Goal: Task Accomplishment & Management: Use online tool/utility

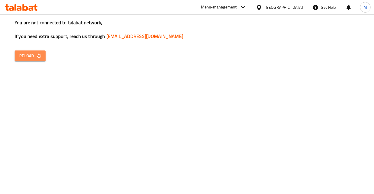
click at [33, 56] on span "Reload" at bounding box center [30, 55] width 22 height 7
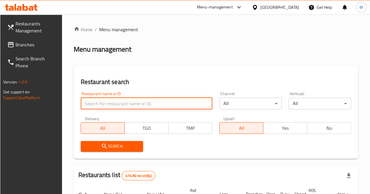
click at [109, 99] on input "search" at bounding box center [147, 104] width 132 height 12
click button "Search" at bounding box center [112, 146] width 62 height 11
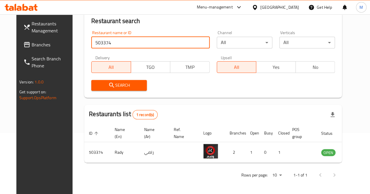
scroll to position [61, 0]
type input "5"
click button "Search" at bounding box center [119, 85] width 56 height 11
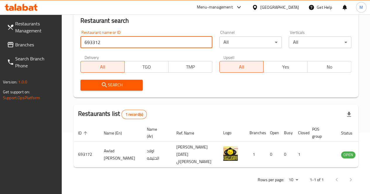
type input "693312"
click button "Search" at bounding box center [111, 85] width 63 height 11
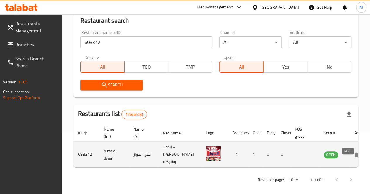
click at [355, 158] on icon "enhanced table" at bounding box center [358, 155] width 6 height 5
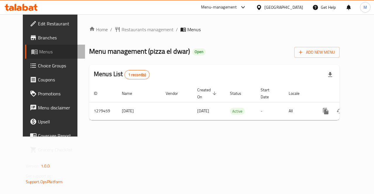
click at [39, 54] on span "Menus" at bounding box center [60, 51] width 42 height 7
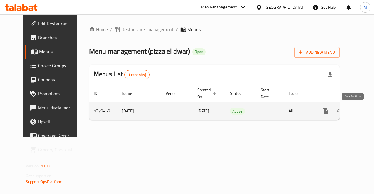
click at [365, 109] on icon "enhanced table" at bounding box center [368, 111] width 7 height 7
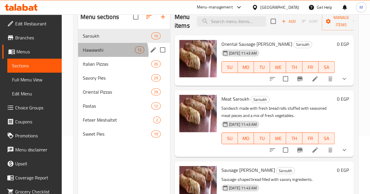
click at [108, 57] on div "Hawawshi 12" at bounding box center [124, 50] width 92 height 14
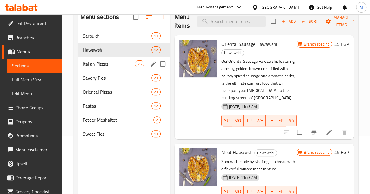
click at [109, 71] on div "Italian Pizzas 26" at bounding box center [124, 64] width 92 height 14
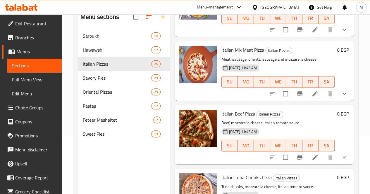
scroll to position [88, 0]
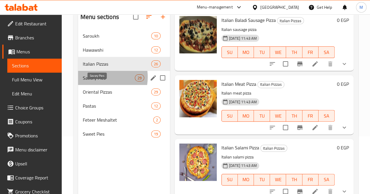
click at [95, 82] on span "Savory Pies" at bounding box center [109, 78] width 52 height 7
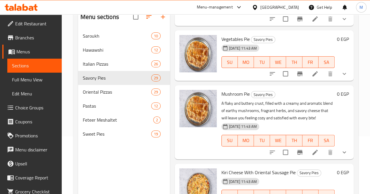
scroll to position [1617, 0]
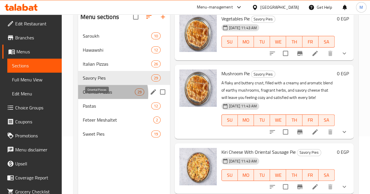
click at [107, 96] on span "Oriental Pizzas" at bounding box center [109, 92] width 52 height 7
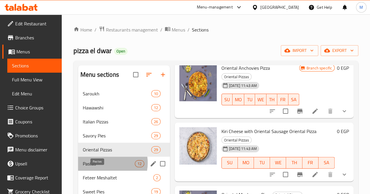
click at [102, 168] on span "Pastas" at bounding box center [109, 163] width 52 height 7
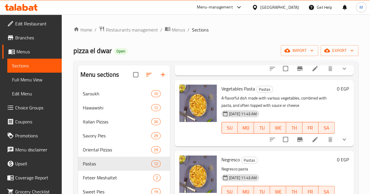
scroll to position [82, 0]
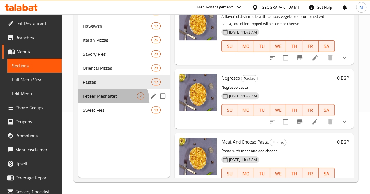
click at [108, 103] on div "Feteer Meshaltet 2" at bounding box center [124, 96] width 92 height 14
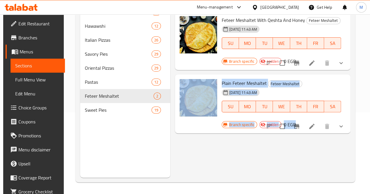
drag, startPoint x: 370, startPoint y: 101, endPoint x: 371, endPoint y: 48, distance: 52.6
click at [370, 48] on html "​ Menu-management Egypt Get Help M Edit Restaurant Branches Menus Sections Full…" at bounding box center [185, 15] width 370 height 194
click at [354, 52] on div "Menu sections Saroukh 10 Hawawshi 12 Italian Pizzas 26 Savory Pies 29 Oriental …" at bounding box center [214, 81] width 279 height 204
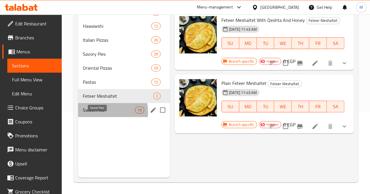
click at [97, 114] on span "Sweet Pies" at bounding box center [109, 110] width 52 height 7
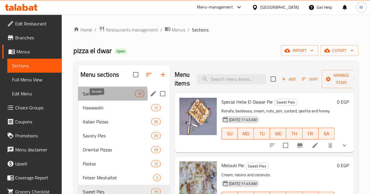
click at [98, 97] on span "Saroukh" at bounding box center [109, 93] width 52 height 7
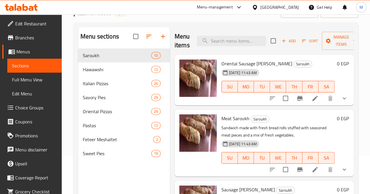
scroll to position [40, 0]
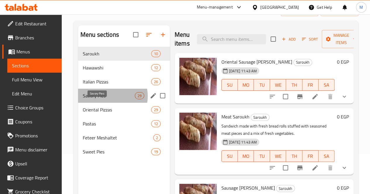
click at [104, 99] on span "Savory Pies" at bounding box center [109, 95] width 52 height 7
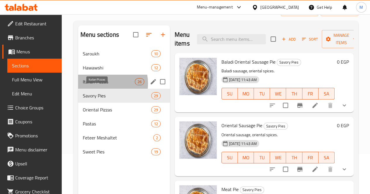
click at [102, 85] on span "Italian Pizzas" at bounding box center [109, 81] width 52 height 7
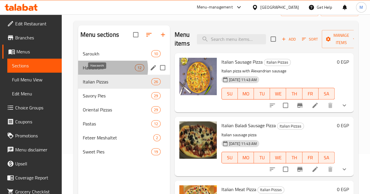
click at [110, 71] on span "Hawawshi" at bounding box center [109, 67] width 52 height 7
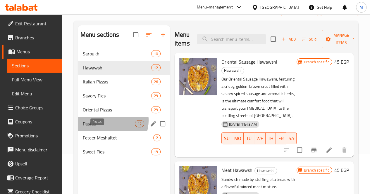
click at [109, 127] on span "Pastas" at bounding box center [109, 123] width 52 height 7
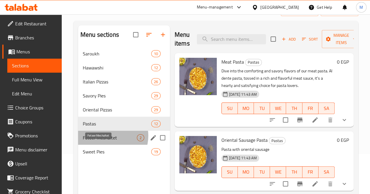
click at [107, 141] on span "Feteer Meshaltet" at bounding box center [110, 137] width 54 height 7
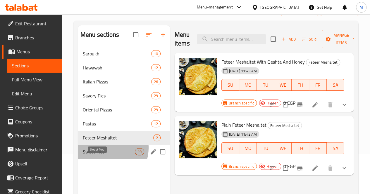
click at [106, 156] on span "Sweet Pies" at bounding box center [109, 152] width 52 height 7
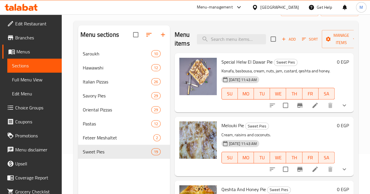
click at [37, 83] on span "Full Menu View" at bounding box center [34, 79] width 45 height 7
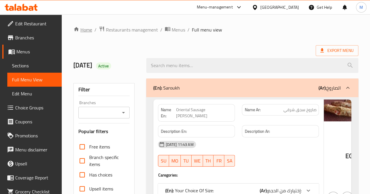
click at [82, 33] on link "Home" at bounding box center [82, 29] width 19 height 7
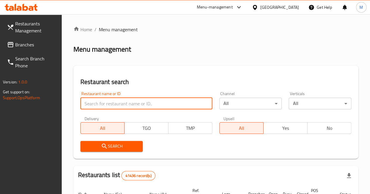
click at [119, 101] on input "search" at bounding box center [146, 104] width 132 height 12
type input "739089"
click button "Search" at bounding box center [111, 146] width 63 height 11
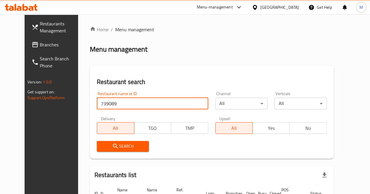
scroll to position [51, 0]
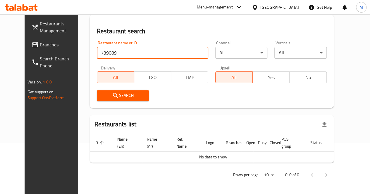
click at [40, 43] on span "Branches" at bounding box center [61, 44] width 42 height 7
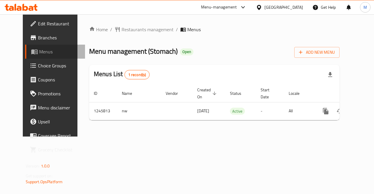
click at [39, 48] on span "Menus" at bounding box center [60, 51] width 42 height 7
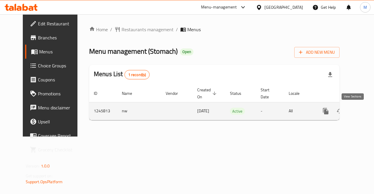
click at [365, 111] on icon "enhanced table" at bounding box center [367, 111] width 5 height 5
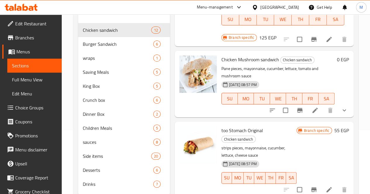
scroll to position [88, 0]
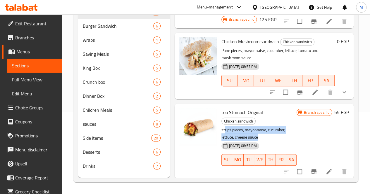
drag, startPoint x: 201, startPoint y: 108, endPoint x: 228, endPoint y: 111, distance: 27.4
click at [228, 127] on p "strips pieces, mayonnaise, cucumber, lettuce, cheese sauce" at bounding box center [258, 134] width 75 height 15
click at [284, 140] on div "23-08-2024 08:57 PM SU MO TU WE TH FR SA" at bounding box center [259, 156] width 80 height 32
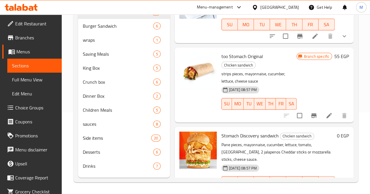
scroll to position [494, 0]
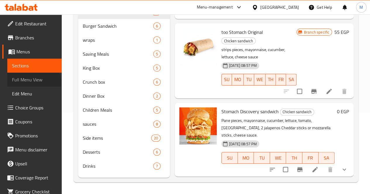
click at [33, 83] on span "Full Menu View" at bounding box center [34, 79] width 45 height 7
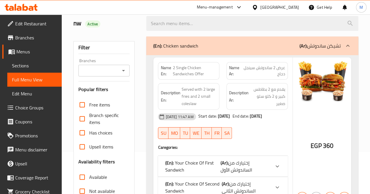
scroll to position [70, 0]
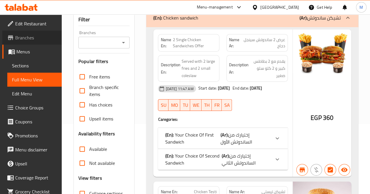
click at [39, 42] on link "Branches" at bounding box center [31, 38] width 59 height 14
